Goal: Task Accomplishment & Management: Manage account settings

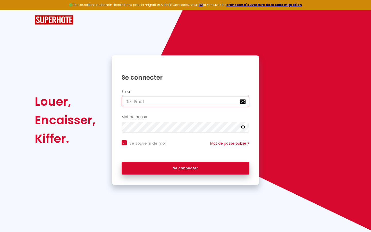
type input "s"
checkbox input "true"
type input "su"
checkbox input "true"
type input "sup"
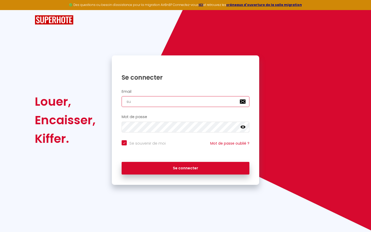
checkbox input "true"
type input "supe"
checkbox input "true"
type input "super"
checkbox input "true"
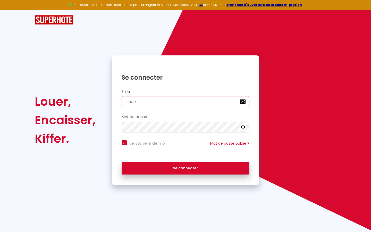
type input "superb"
checkbox input "true"
type input "superbo"
checkbox input "true"
type input "superbor"
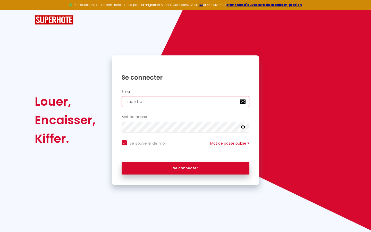
checkbox input "true"
type input "superbord"
checkbox input "true"
type input "superborde"
checkbox input "true"
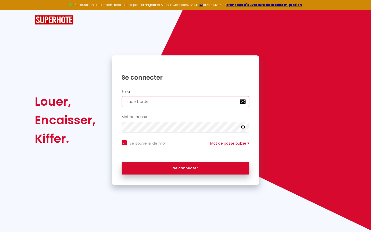
type input "superbordea"
checkbox input "true"
type input "superbordeau"
checkbox input "true"
type input "superbordeaux"
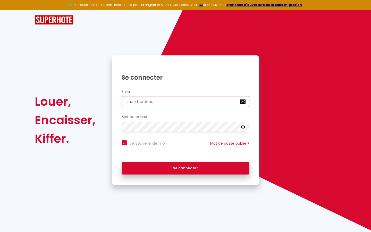
checkbox input "true"
type input "superbordeaux@"
checkbox input "true"
type input "superbordeaux@g"
checkbox input "true"
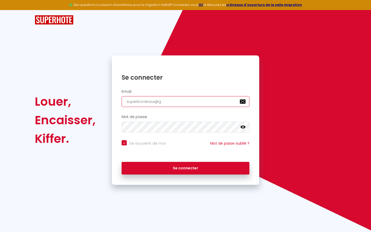
type input "superbordeaux@gm"
checkbox input "true"
type input "superbordeaux@gma"
checkbox input "true"
type input "superbordeaux@gmai"
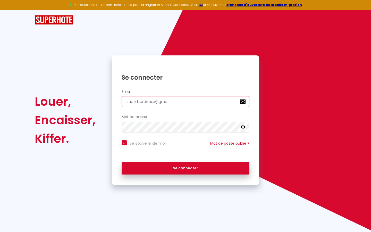
checkbox input "true"
type input "[EMAIL_ADDRESS]"
checkbox input "true"
type input "[EMAIL_ADDRESS]."
checkbox input "true"
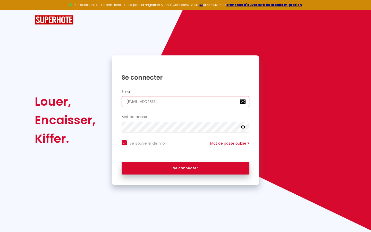
type input "superbordeaux@gmail.c"
checkbox input "true"
type input "[EMAIL_ADDRESS][DOMAIN_NAME]"
checkbox input "true"
type input "[EMAIL_ADDRESS][DOMAIN_NAME]"
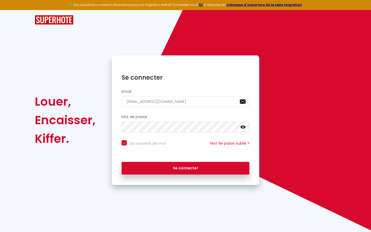
checkbox input "true"
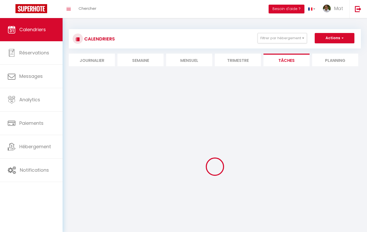
select select
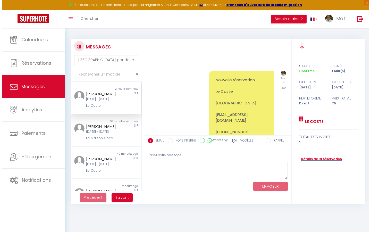
scroll to position [3654, 0]
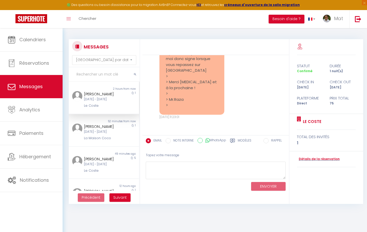
select select "2025"
select select "9"
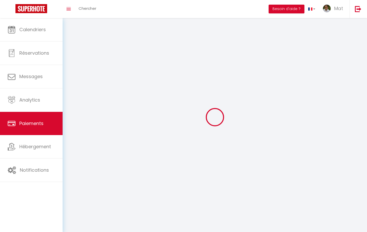
select select "2"
select select "0"
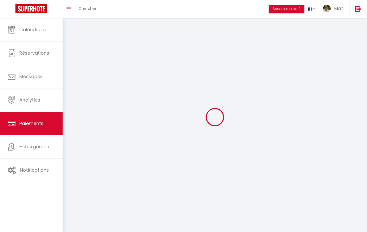
select select "0"
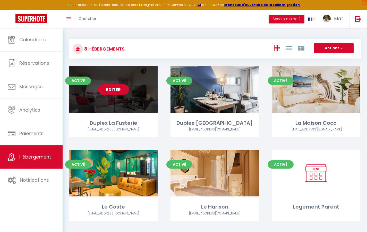
select select "3"
select select "2"
select select "1"
select select
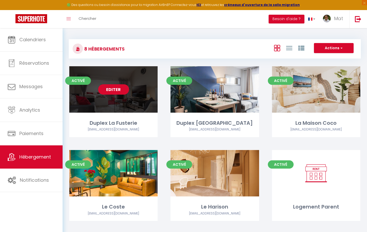
select select "28"
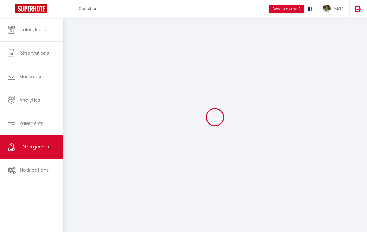
select select
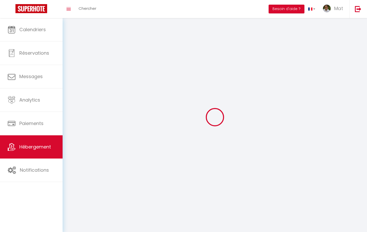
select select
checkbox input "false"
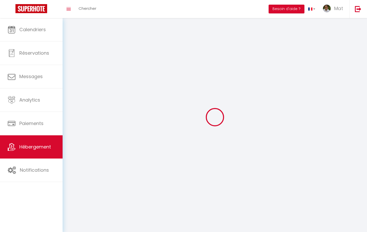
select select
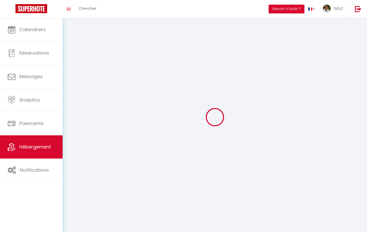
select select
checkbox input "false"
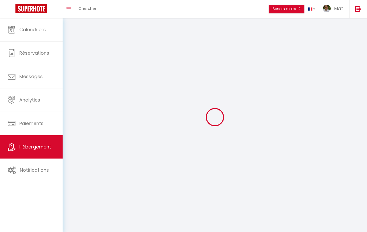
checkbox input "false"
select select
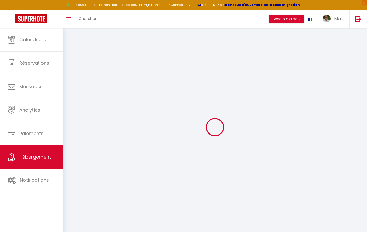
select select
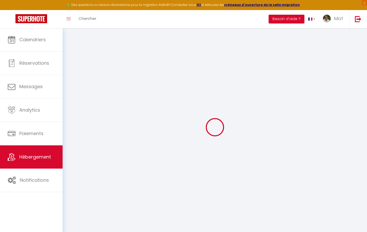
select select
checkbox input "false"
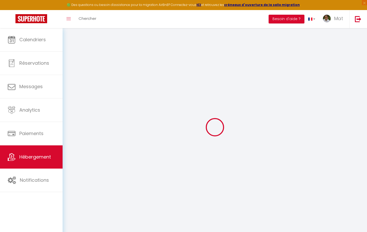
select select
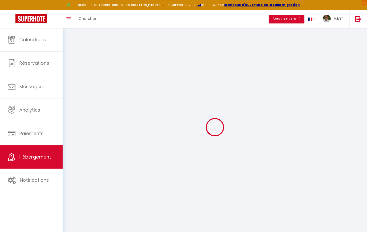
select select
checkbox input "false"
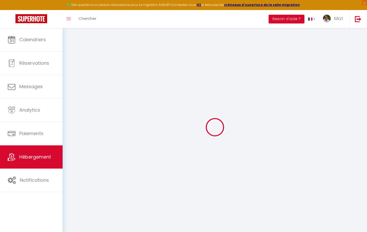
checkbox input "false"
select select
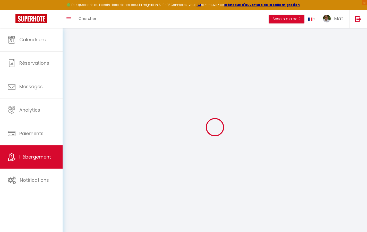
select select
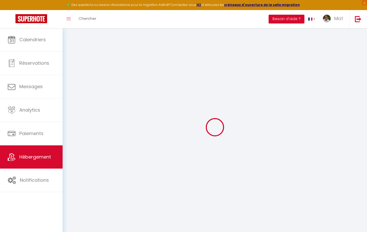
checkbox input "false"
select select
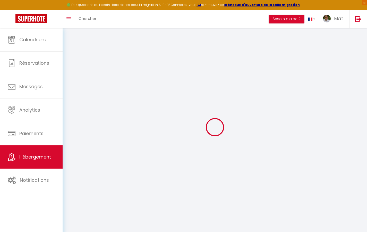
select select
type input "Duplex La Fusterie"
type input "IMMO"
type input "MRA"
type input "[STREET_ADDRESS]"
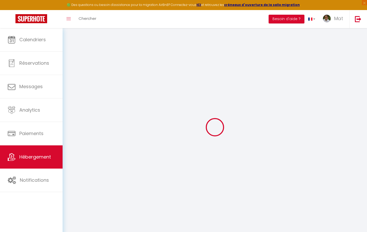
type input "33800"
type input "[GEOGRAPHIC_DATA]"
select select "6"
type input "35"
type input "20"
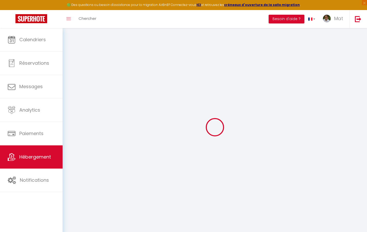
type input "30"
type input "1.65"
type input "200"
select select
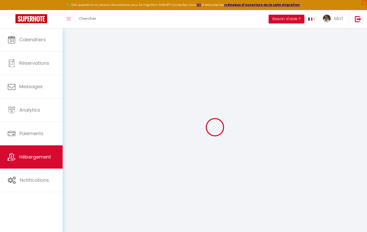
select select
type input "[STREET_ADDRESS]"
type input "33800"
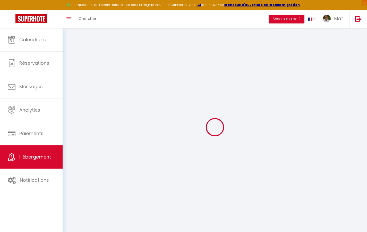
type input "[GEOGRAPHIC_DATA]"
type input "[EMAIL_ADDRESS][DOMAIN_NAME]"
select select "742"
checkbox input "true"
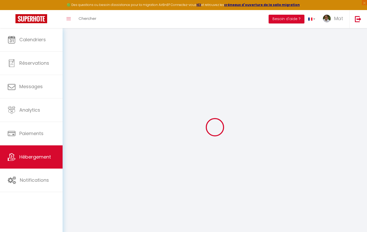
checkbox input "true"
checkbox input "false"
type input "10"
type input "50"
type input "0"
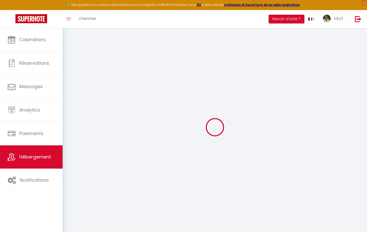
type input "0"
select select "2365"
select select
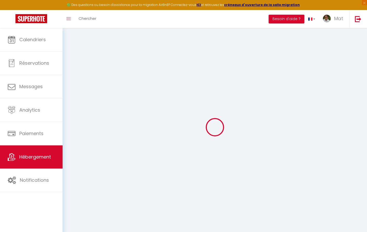
select select
checkbox input "true"
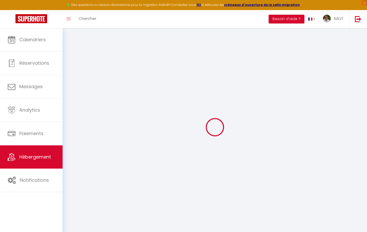
checkbox input "true"
checkbox input "false"
select select
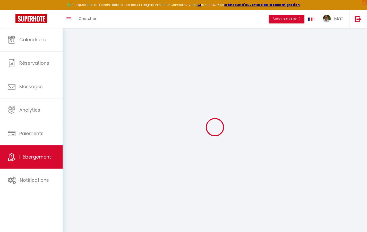
select select
checkbox input "true"
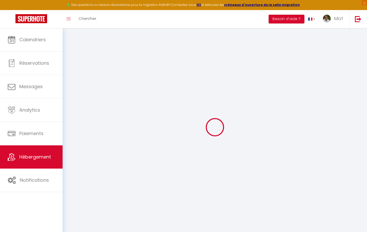
checkbox input "true"
checkbox input "false"
checkbox input "true"
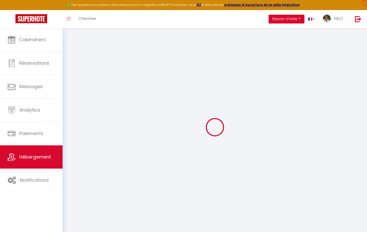
checkbox input "false"
checkbox input "true"
checkbox input "false"
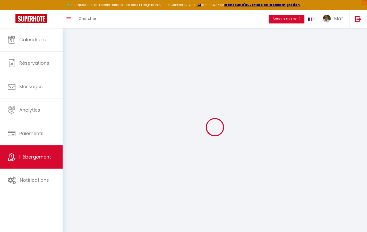
select select "17:00"
select select "23:30"
select select "10:00"
select select "30"
select select "120"
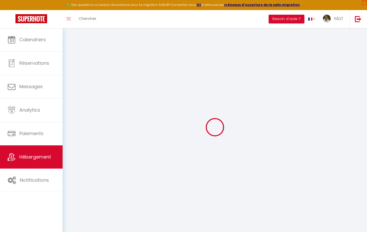
checkbox input "true"
checkbox input "false"
